Goal: Use online tool/utility: Utilize a website feature to perform a specific function

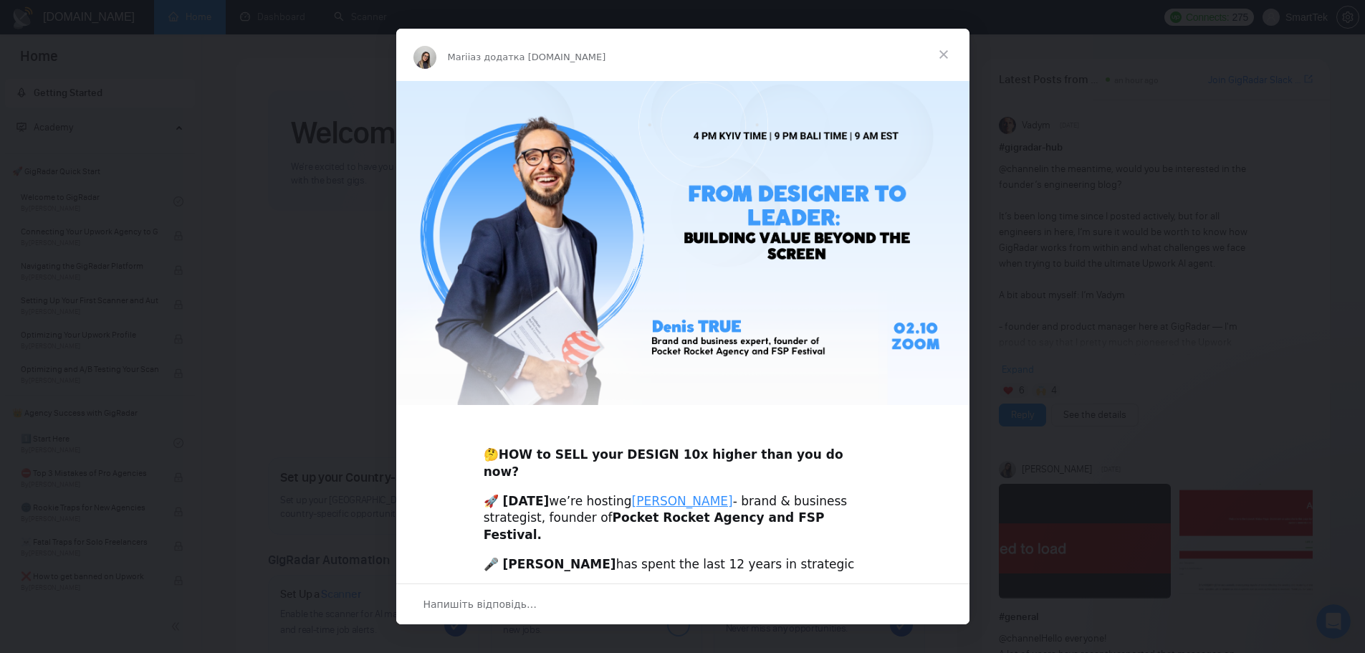
click at [950, 56] on span "Закрити" at bounding box center [944, 55] width 52 height 52
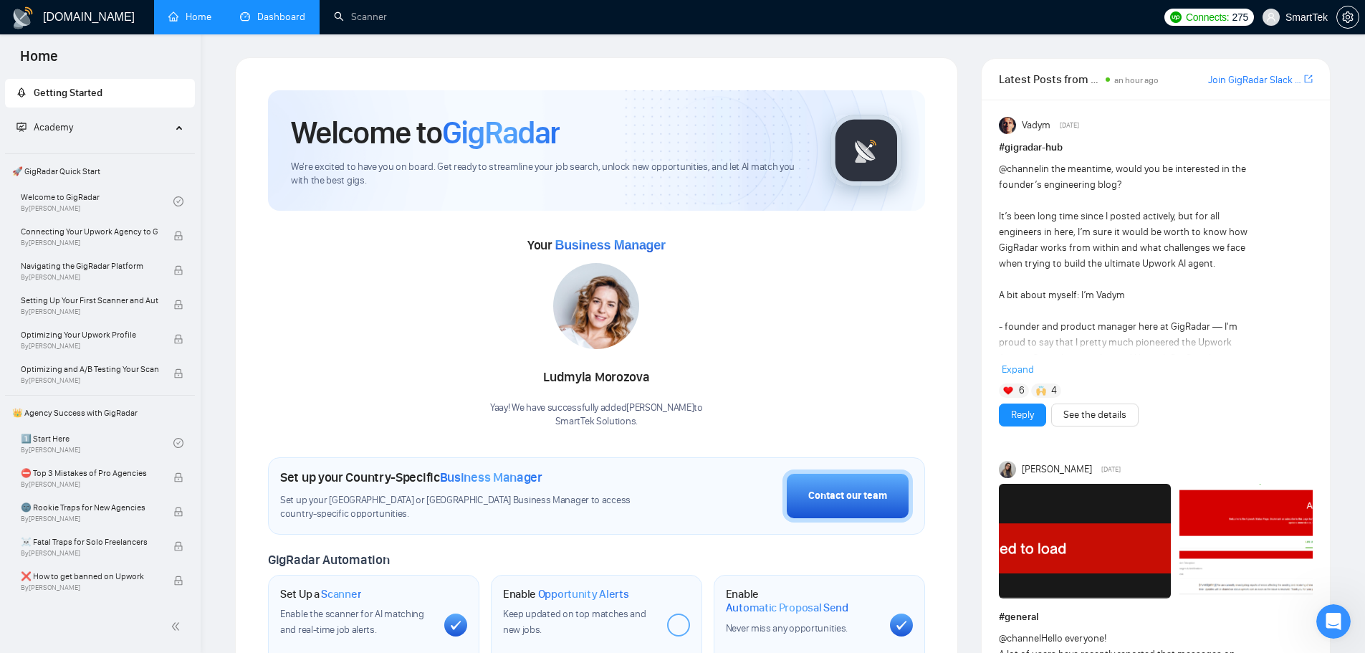
click at [296, 11] on link "Dashboard" at bounding box center [272, 17] width 65 height 12
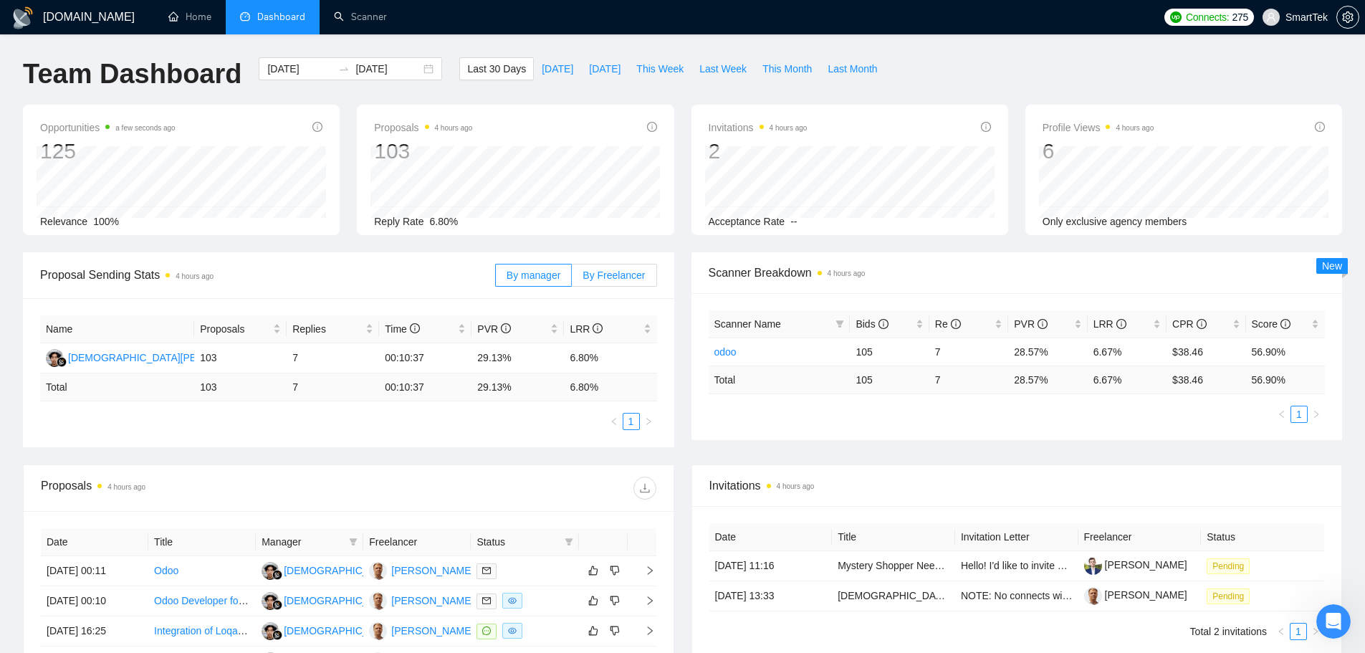
click at [616, 273] on span "By Freelancer" at bounding box center [614, 274] width 62 height 11
click at [572, 279] on input "By Freelancer" at bounding box center [572, 279] width 0 height 0
click at [609, 274] on span "By Freelancer" at bounding box center [614, 274] width 62 height 11
click at [572, 279] on input "By Freelancer" at bounding box center [572, 279] width 0 height 0
click at [378, 21] on link "Scanner" at bounding box center [360, 17] width 53 height 12
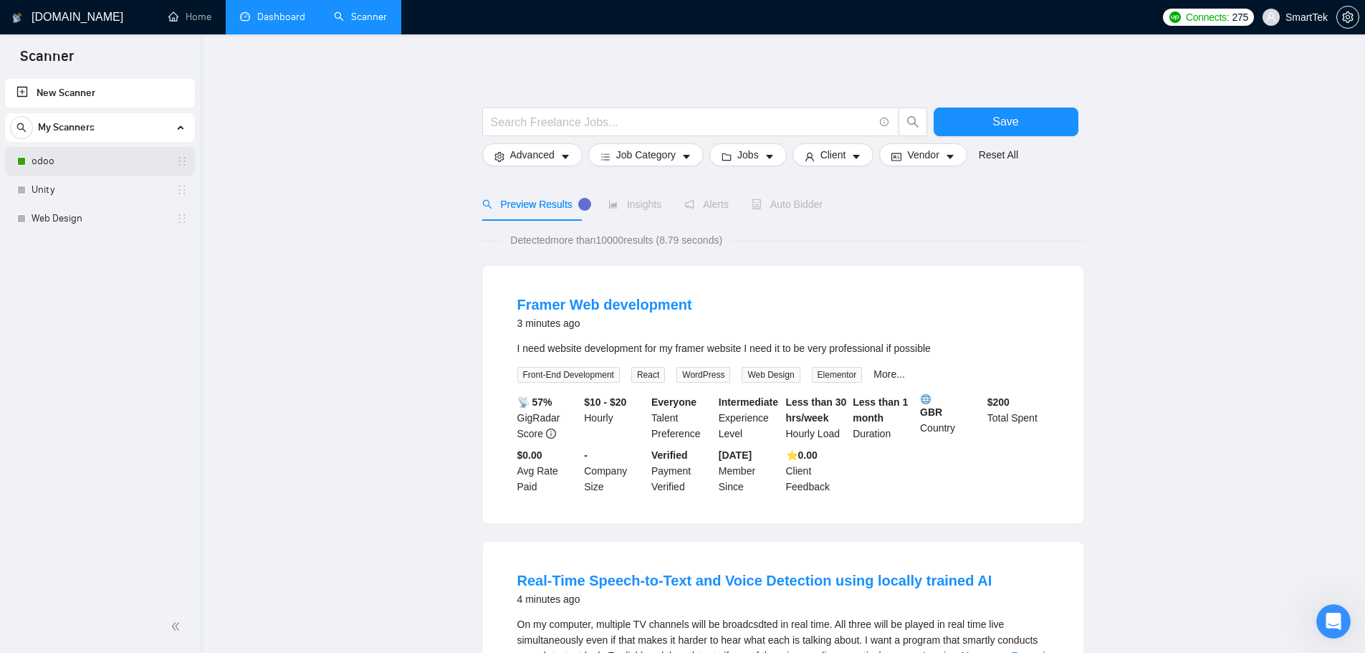
click at [44, 162] on link "odoo" at bounding box center [100, 161] width 136 height 29
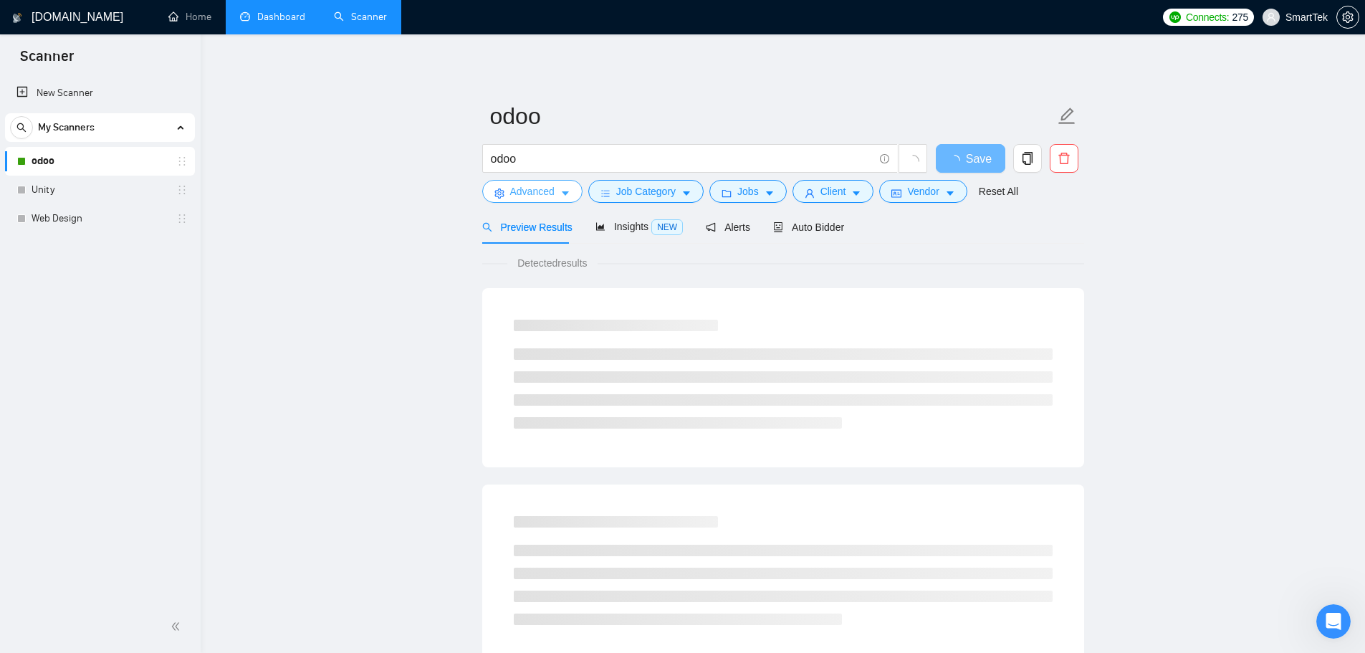
click at [553, 199] on span "Advanced" at bounding box center [532, 191] width 44 height 16
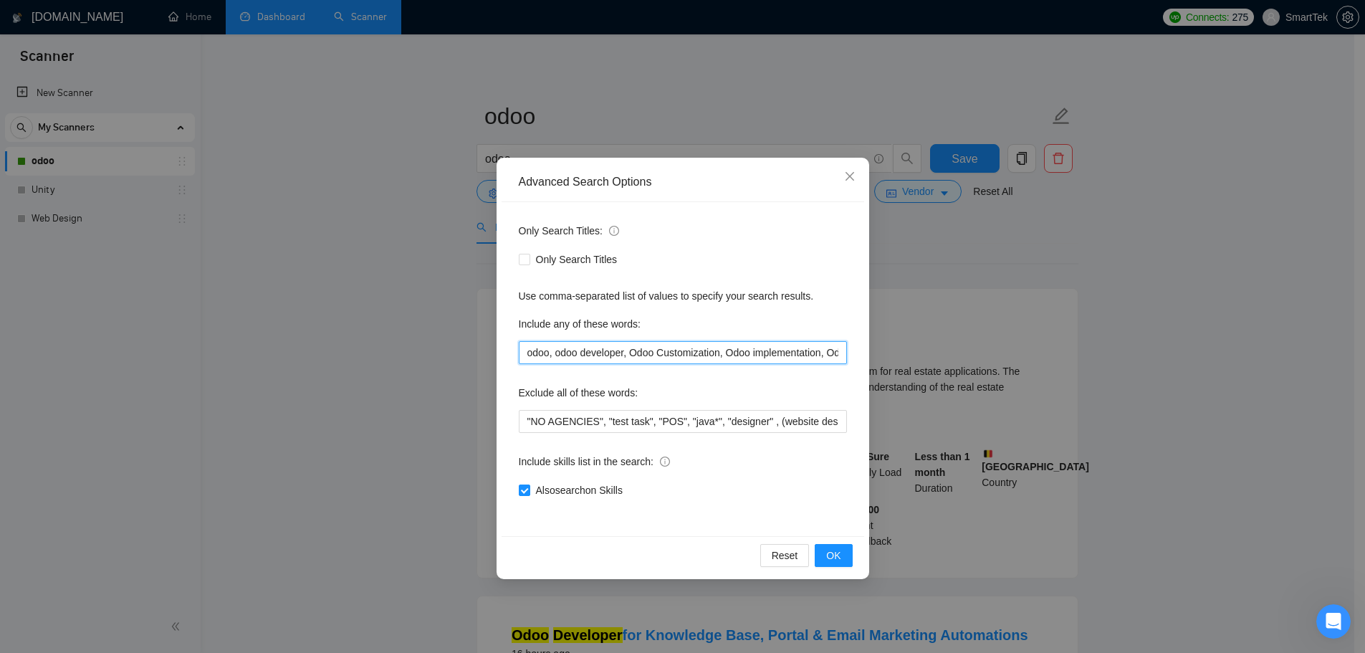
scroll to position [0, 73]
drag, startPoint x: 553, startPoint y: 360, endPoint x: 989, endPoint y: 391, distance: 437.6
click at [989, 391] on div "Advanced Search Options Only Search Titles: Only Search Titles Use comma-separa…" at bounding box center [682, 326] width 1365 height 653
click at [1014, 275] on div "Advanced Search Options Only Search Titles: Only Search Titles Use comma-separa…" at bounding box center [682, 326] width 1365 height 653
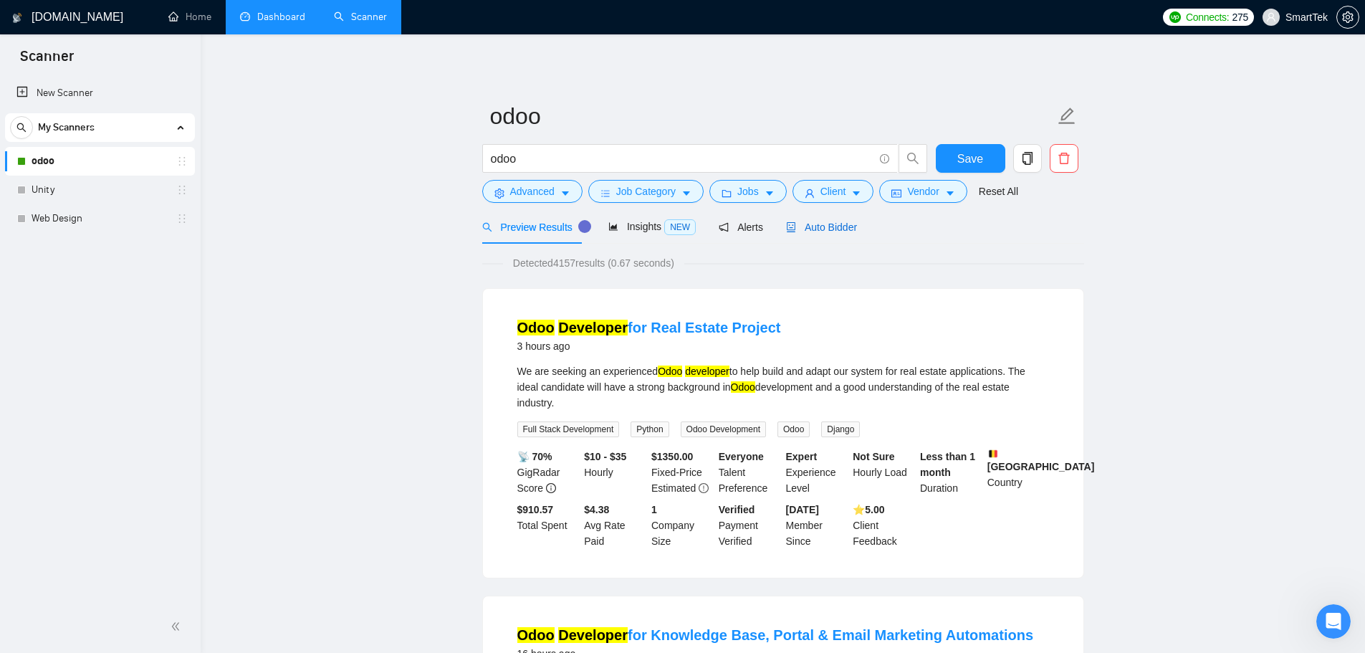
click at [788, 226] on icon "robot" at bounding box center [791, 227] width 10 height 10
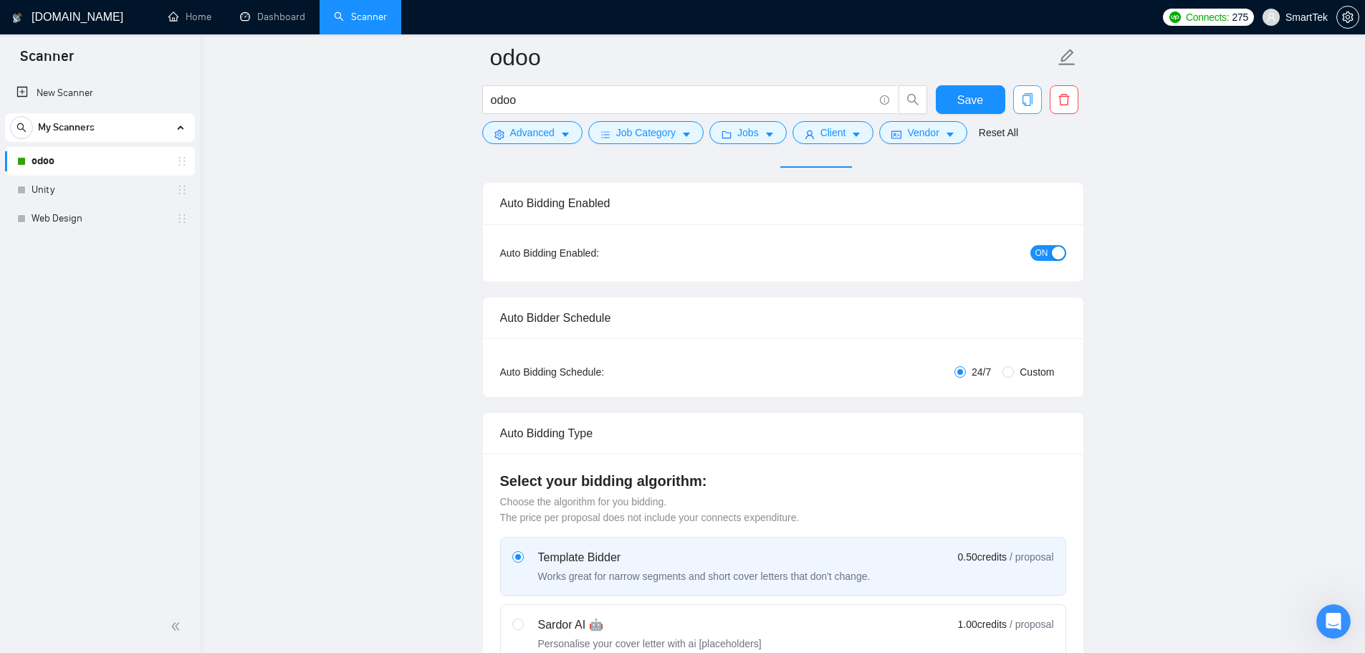
scroll to position [72, 0]
